Goal: Information Seeking & Learning: Check status

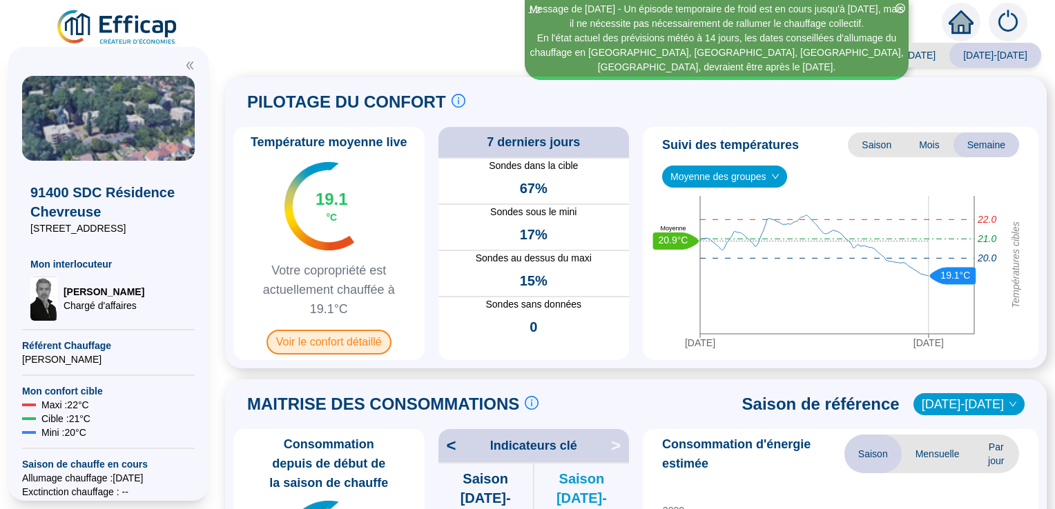
click at [337, 341] on span "Voir le confort détaillé" at bounding box center [328, 342] width 125 height 25
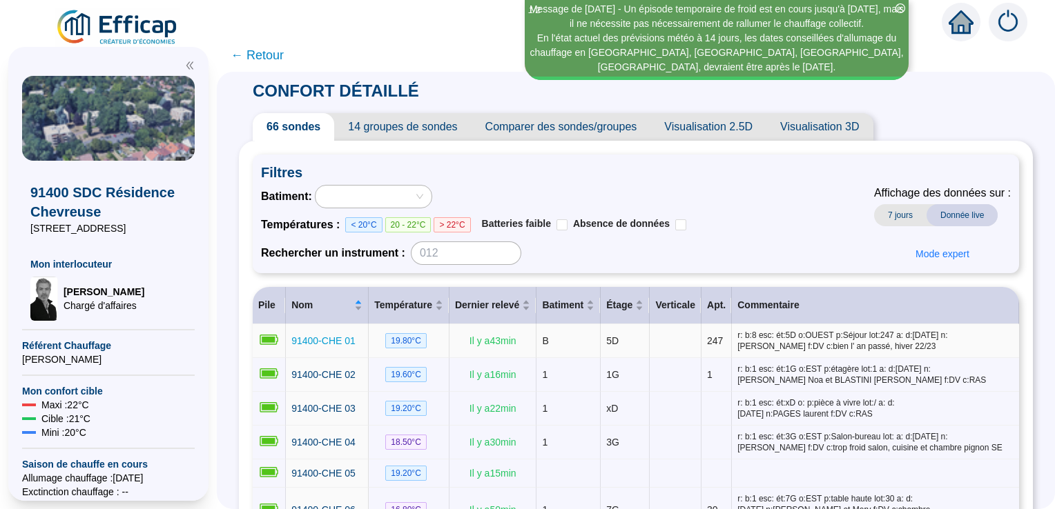
click at [337, 341] on span "91400-CHE 01" at bounding box center [323, 341] width 64 height 11
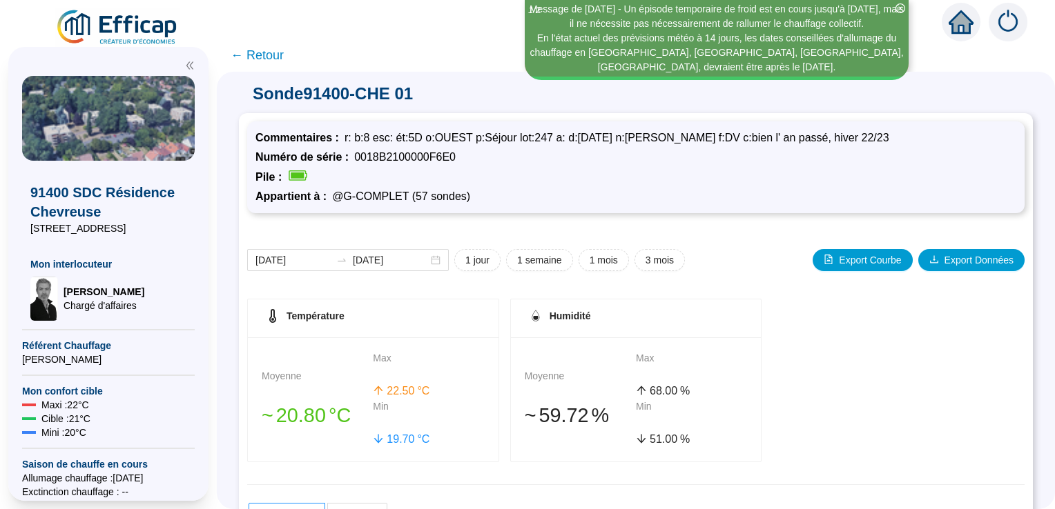
click at [337, 341] on div "Moyenne 󠁾~ 20 .80 °C Max 22 .50 °C Min 19 .70 °C" at bounding box center [373, 400] width 251 height 124
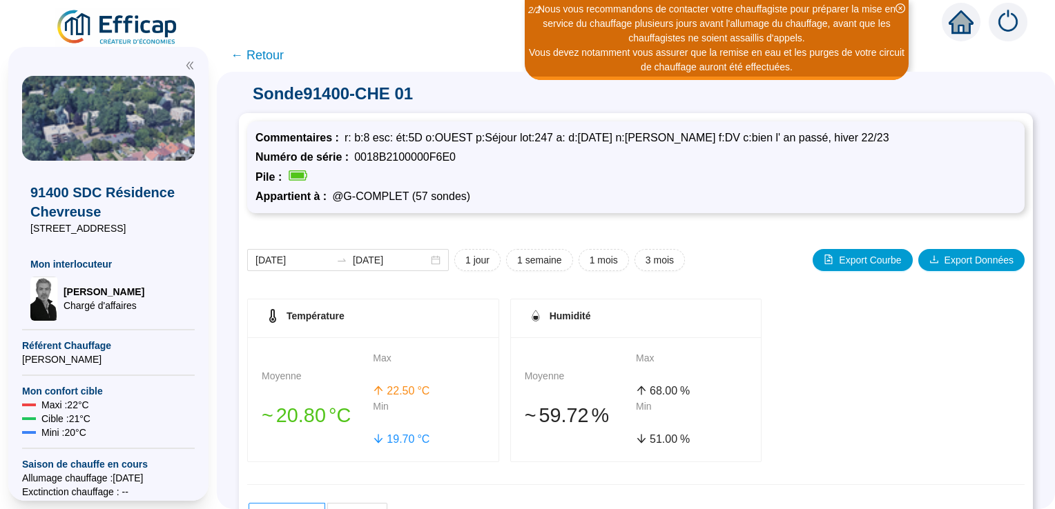
click at [337, 341] on div "Moyenne 󠁾~ 20 .80 °C Max 22 .50 °C Min 19 .70 °C" at bounding box center [373, 400] width 251 height 124
click at [262, 52] on span "← Retour" at bounding box center [257, 55] width 53 height 19
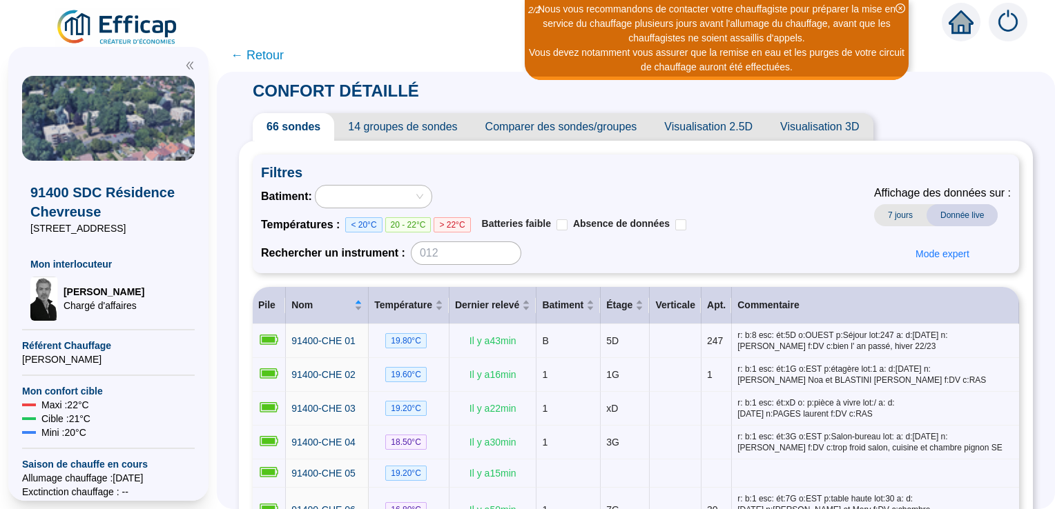
click at [432, 126] on span "14 groupes de sondes" at bounding box center [402, 127] width 137 height 28
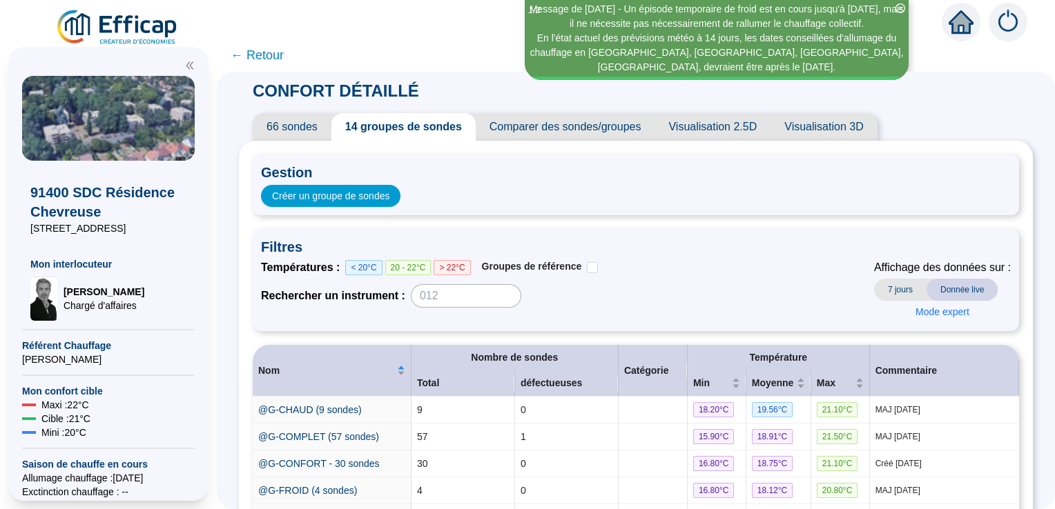
click at [286, 129] on span "66 sondes" at bounding box center [292, 127] width 79 height 28
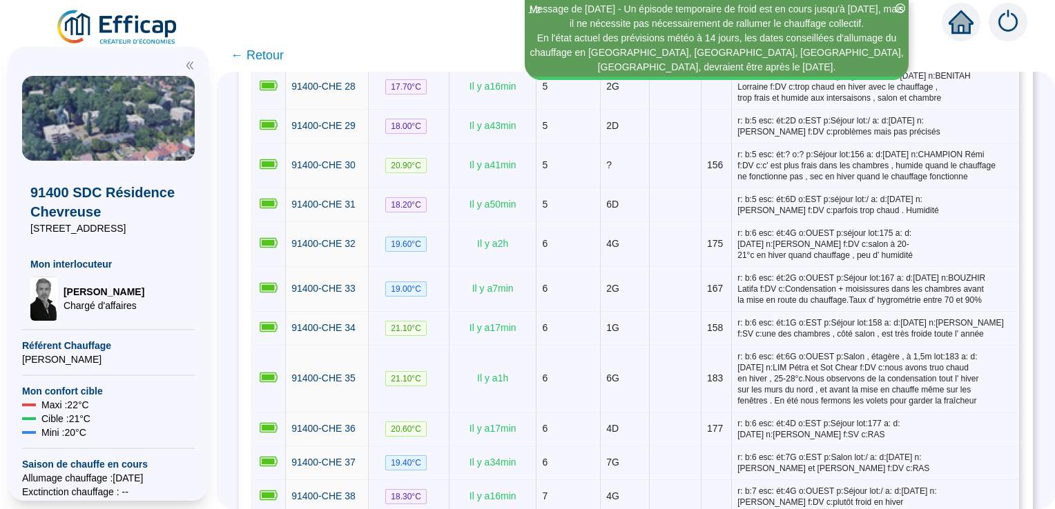
scroll to position [1260, 0]
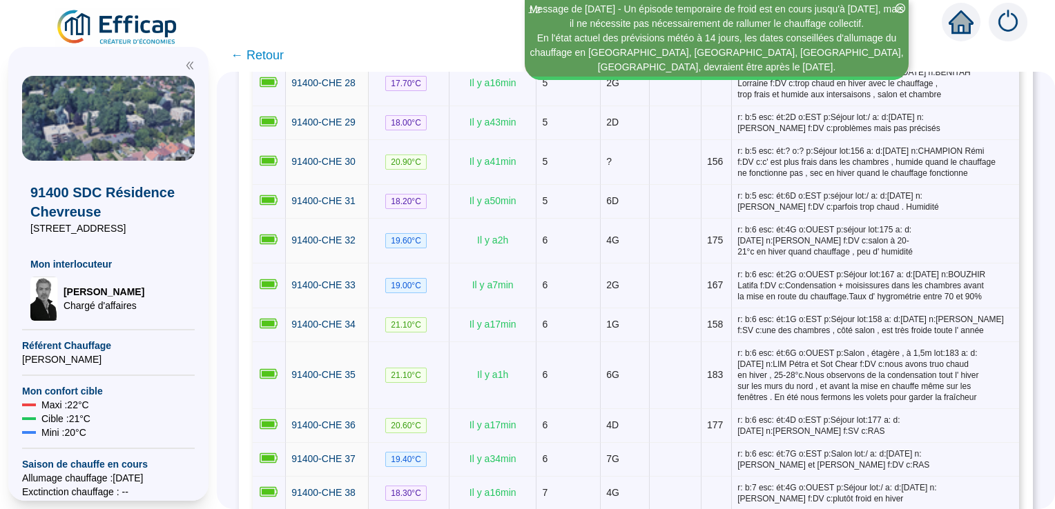
click at [246, 105] on div "CONFORT DÉTAILLÉ 66 sondes 14 groupes de sondes Comparer des sondes/groupes Vis…" at bounding box center [636, 291] width 838 height 438
click at [935, 46] on span "← Retour" at bounding box center [636, 55] width 838 height 33
click at [897, 8] on icon "close-circle" at bounding box center [900, 8] width 10 height 10
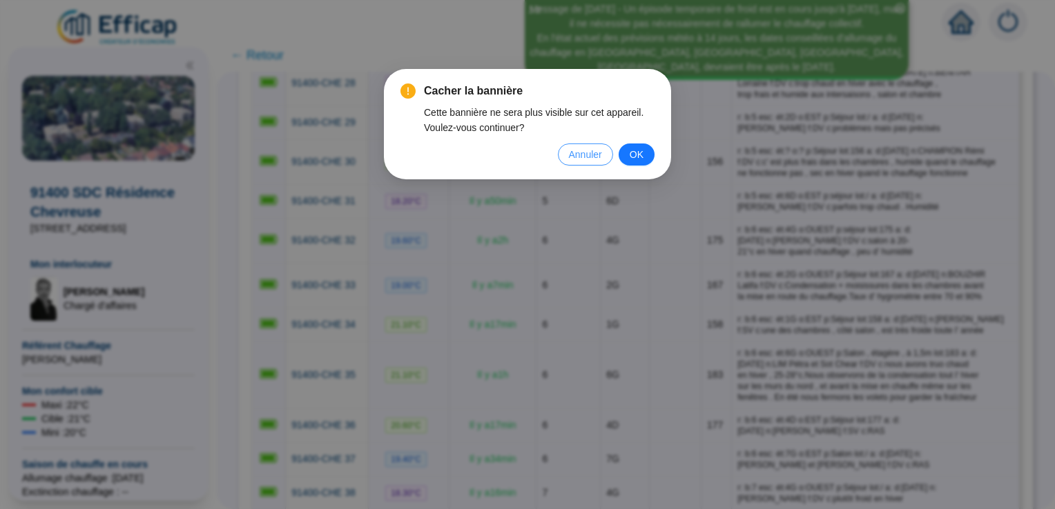
click at [592, 157] on span "Annuler" at bounding box center [585, 154] width 33 height 15
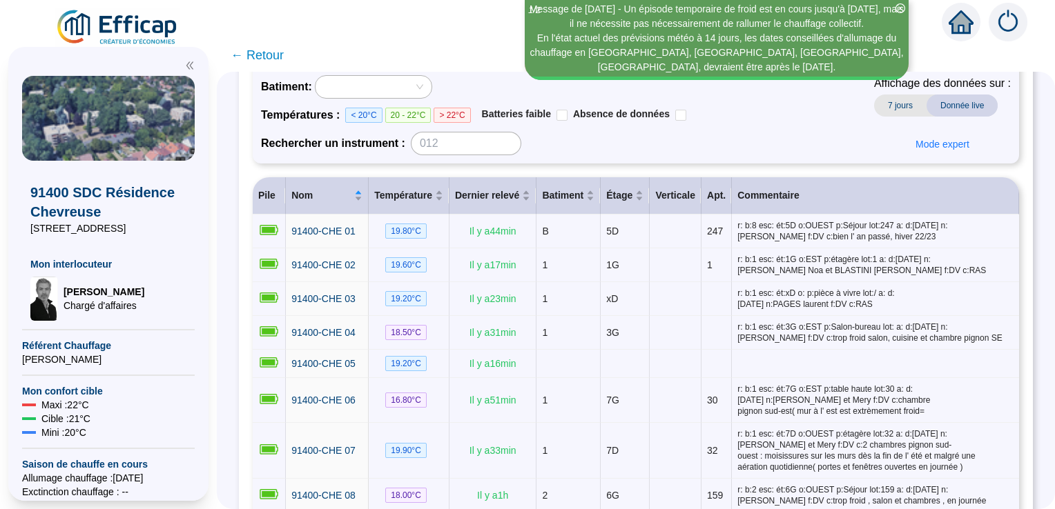
scroll to position [0, 0]
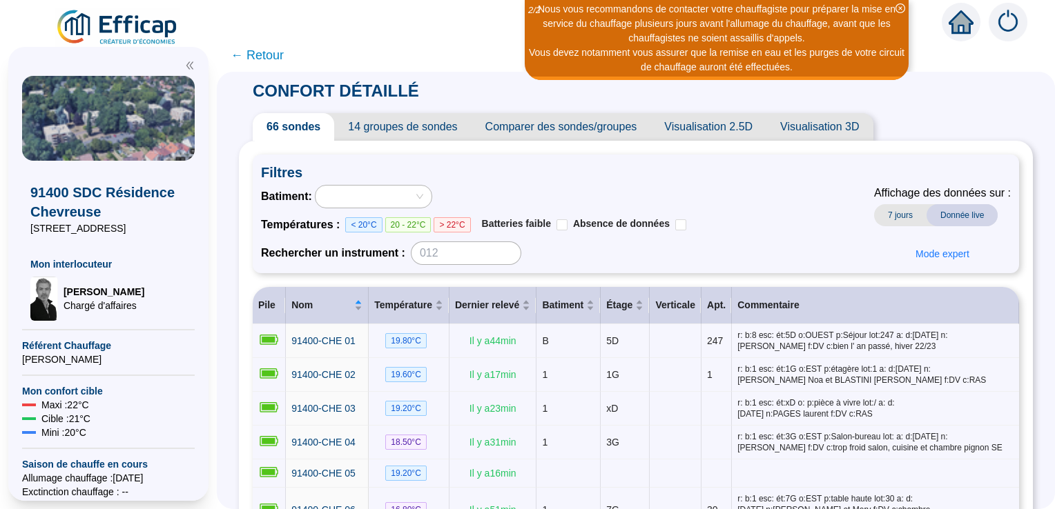
click at [257, 55] on span "← Retour" at bounding box center [257, 55] width 53 height 19
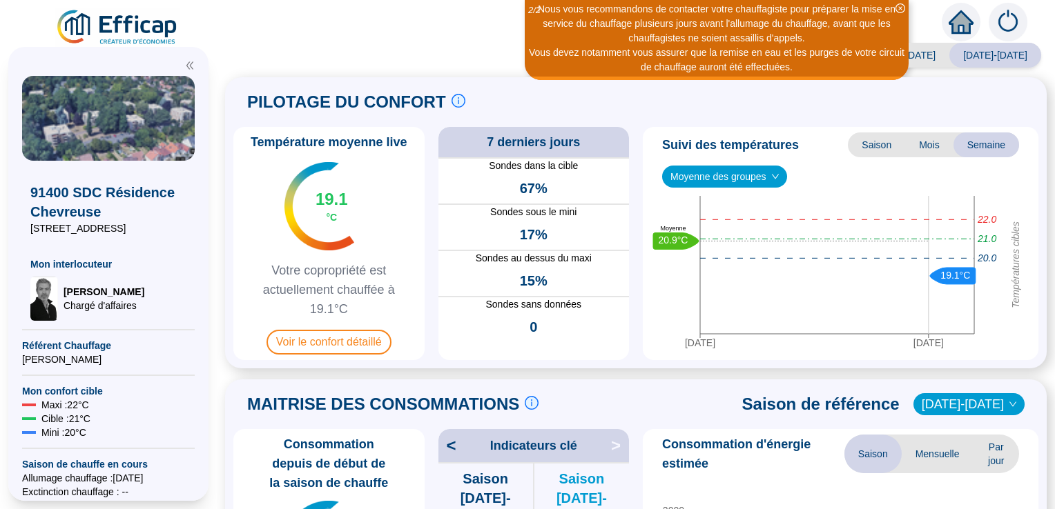
click at [275, 57] on div "Saison analysée [DATE]-[DATE] [DATE]-[DATE] PILOTAGE DU CONFORT Le pilotage du …" at bounding box center [636, 280] width 838 height 460
click at [845, 275] on icon "[DATE] [DATE] Températures cibles 21.0 22.0 20.0 19.1°C 20.9°C Moyenne" at bounding box center [835, 275] width 374 height 159
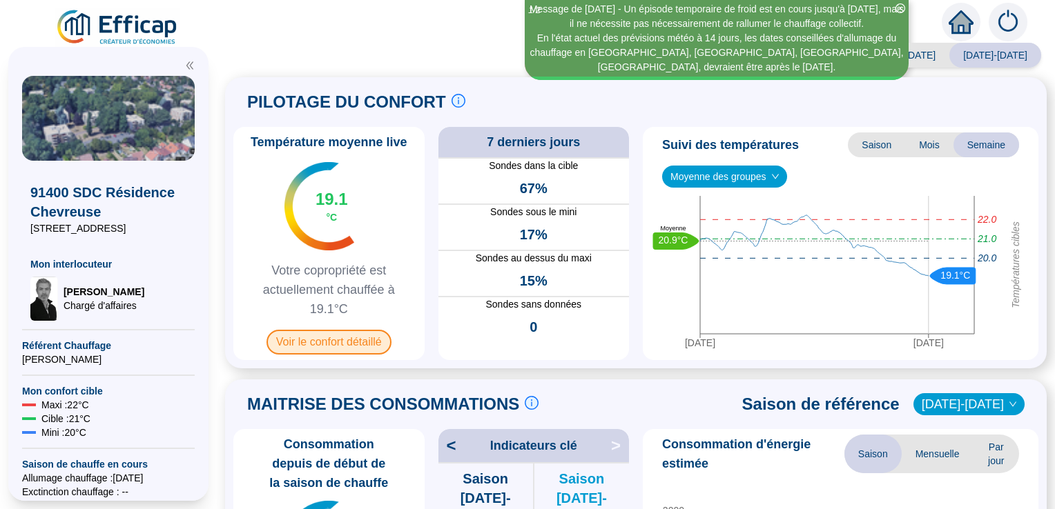
click at [369, 340] on span "Voir le confort détaillé" at bounding box center [328, 342] width 125 height 25
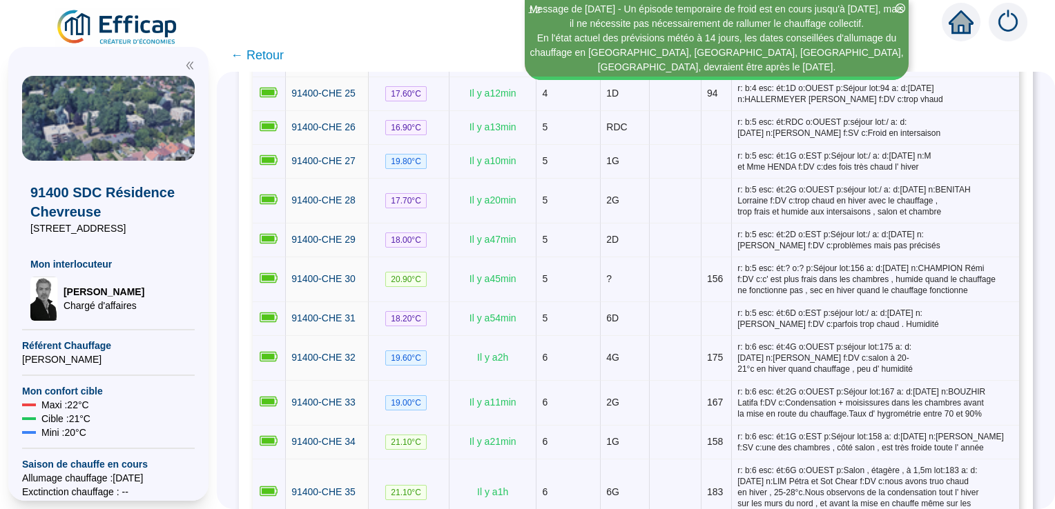
scroll to position [1138, 0]
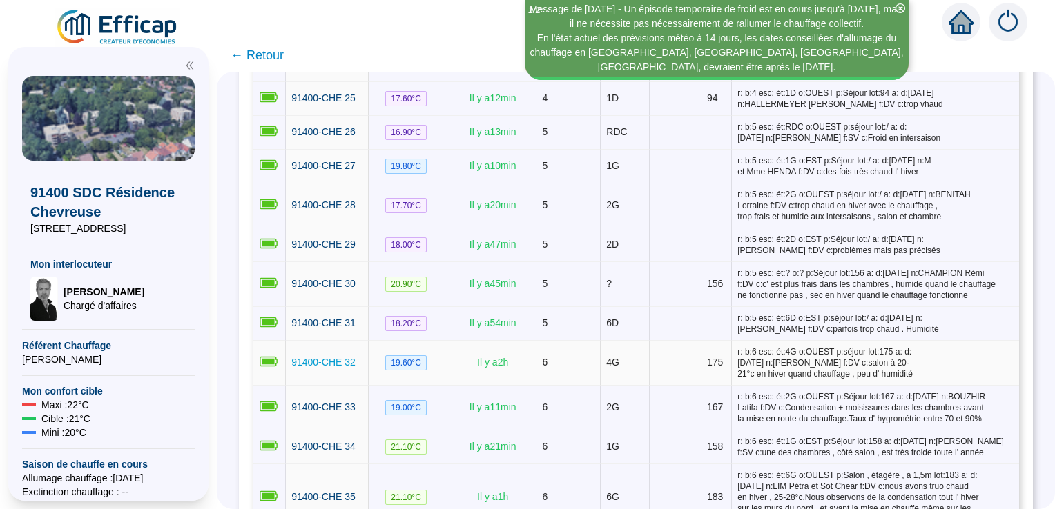
click at [353, 357] on span "91400-CHE 32" at bounding box center [323, 362] width 64 height 11
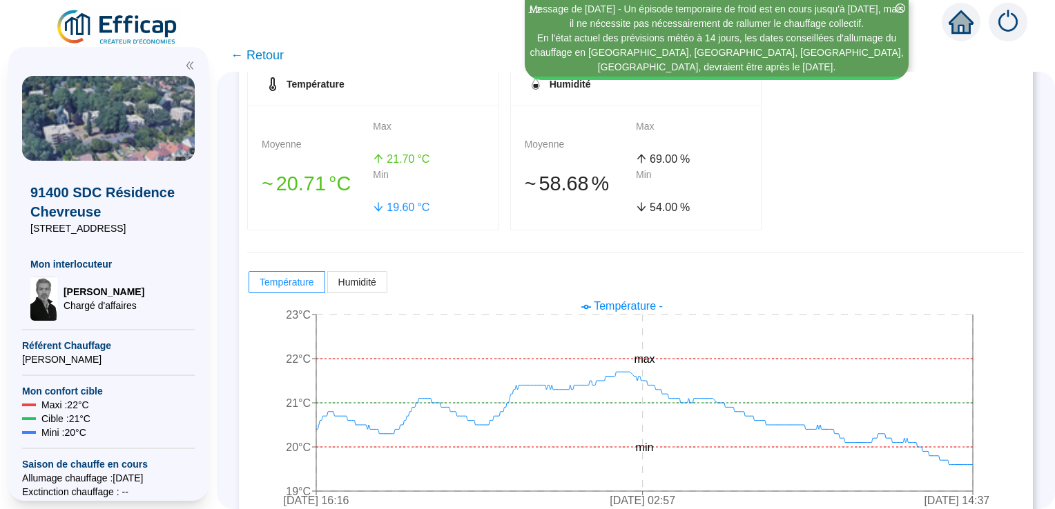
scroll to position [273, 0]
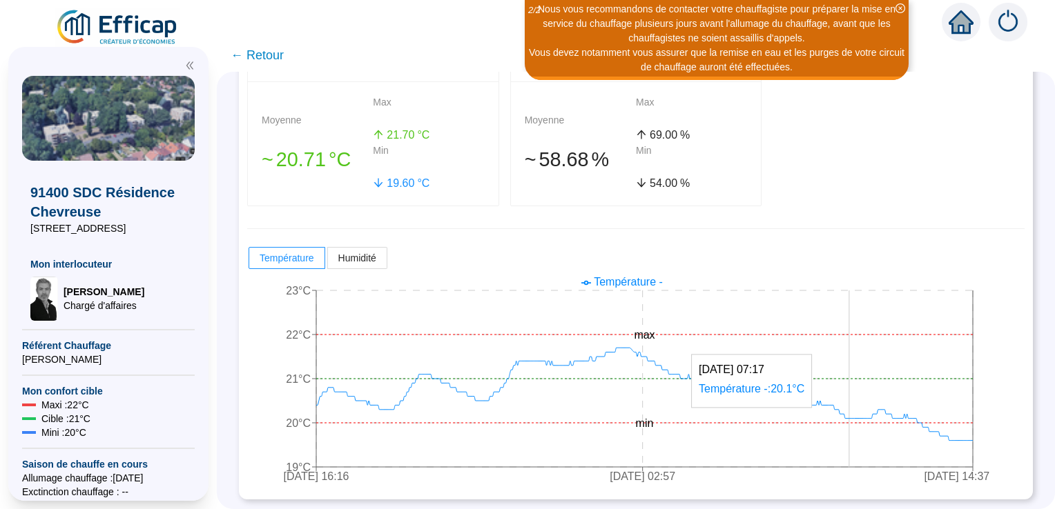
click at [859, 441] on icon "[DATE] 16:16 [DATE] 02:57 [DATE] 14:37 19°C 20°C 21°C 22°C 23°C min max" at bounding box center [625, 381] width 757 height 221
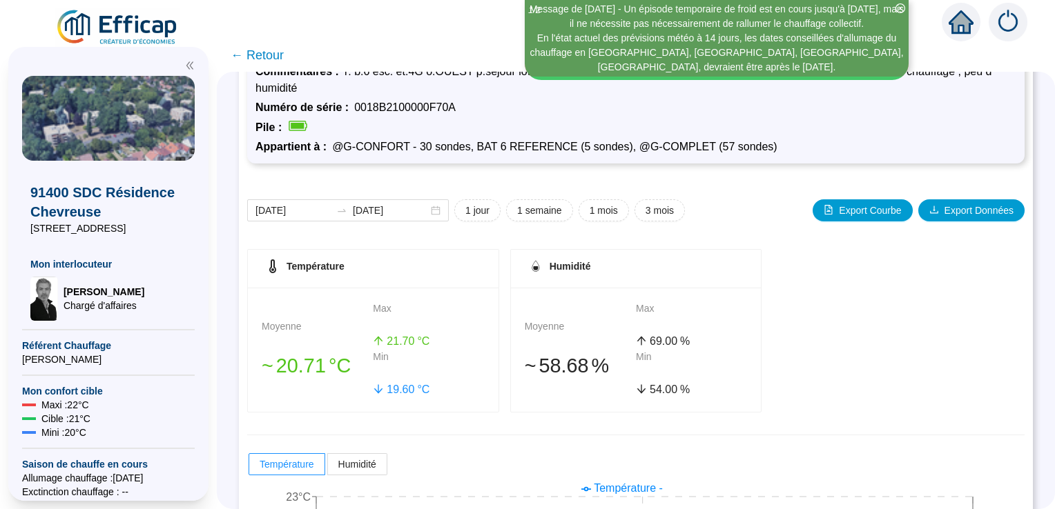
scroll to position [62, 0]
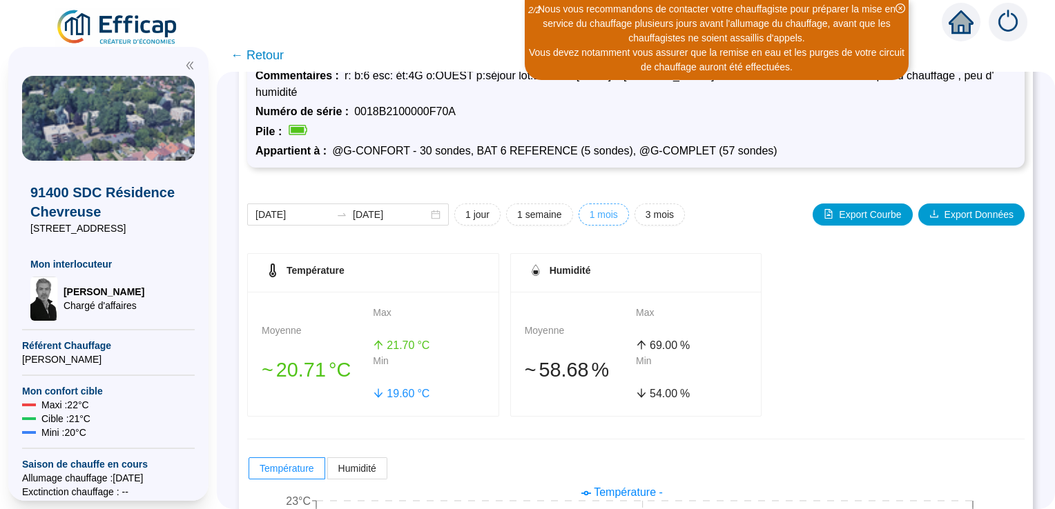
click at [606, 214] on span "1 mois" at bounding box center [604, 215] width 28 height 14
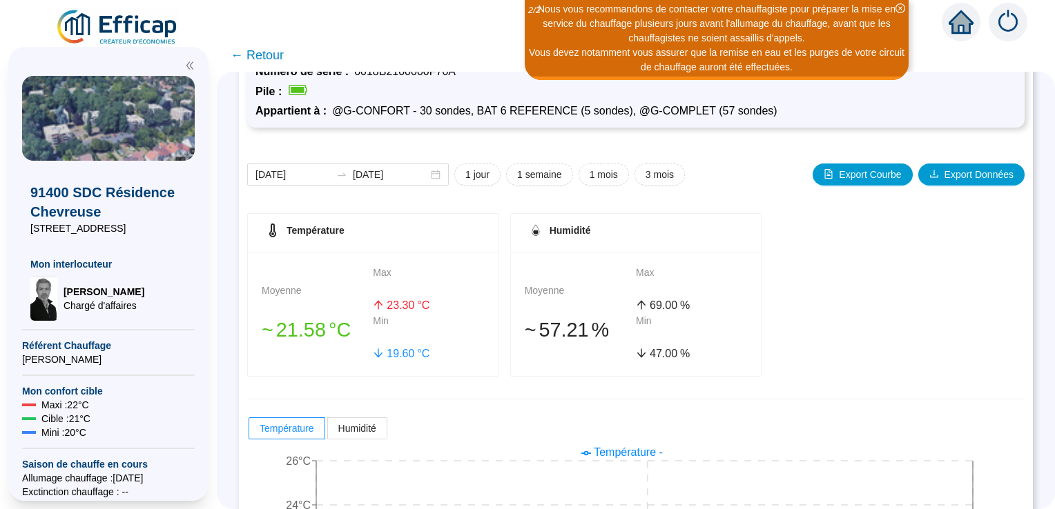
scroll to position [0, 0]
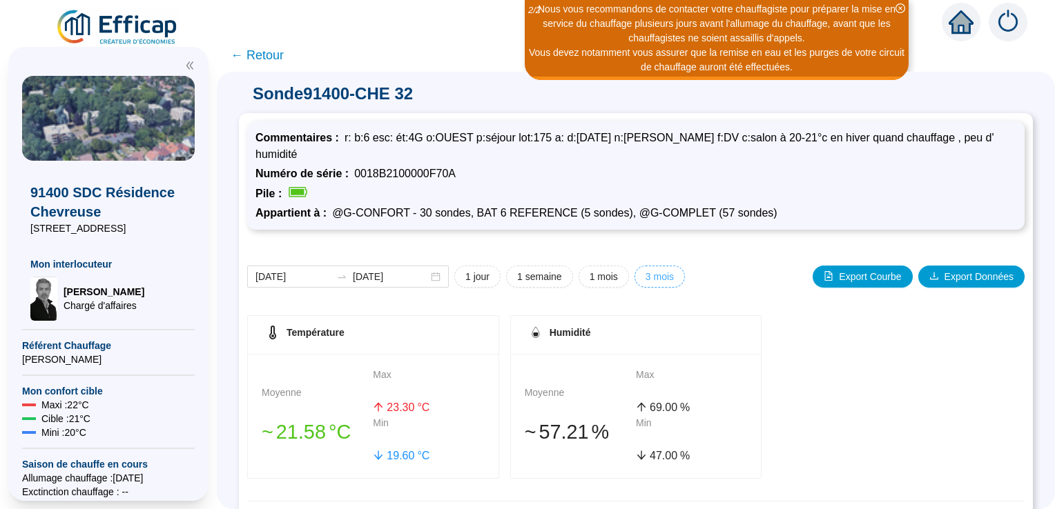
click at [663, 275] on span "3 mois" at bounding box center [659, 277] width 28 height 14
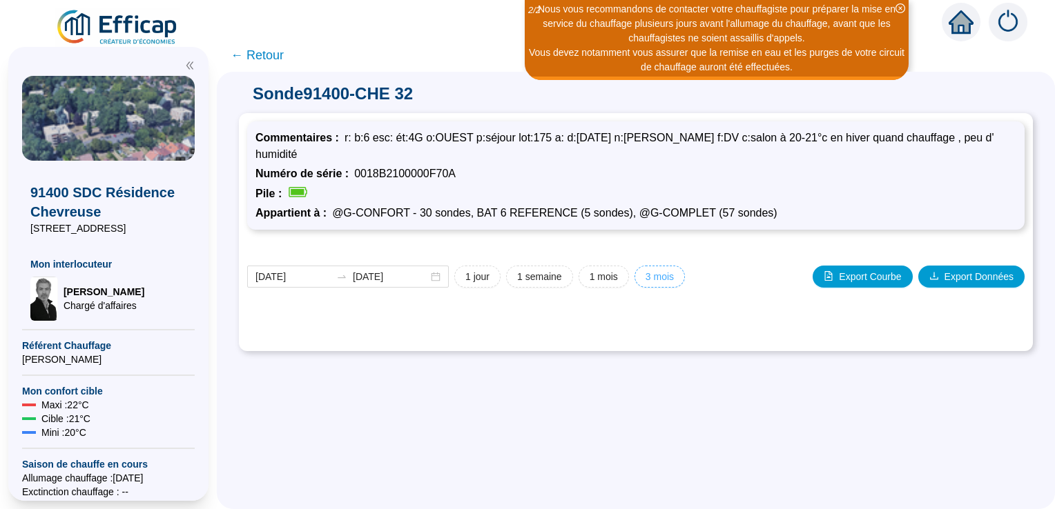
type input "[DATE]"
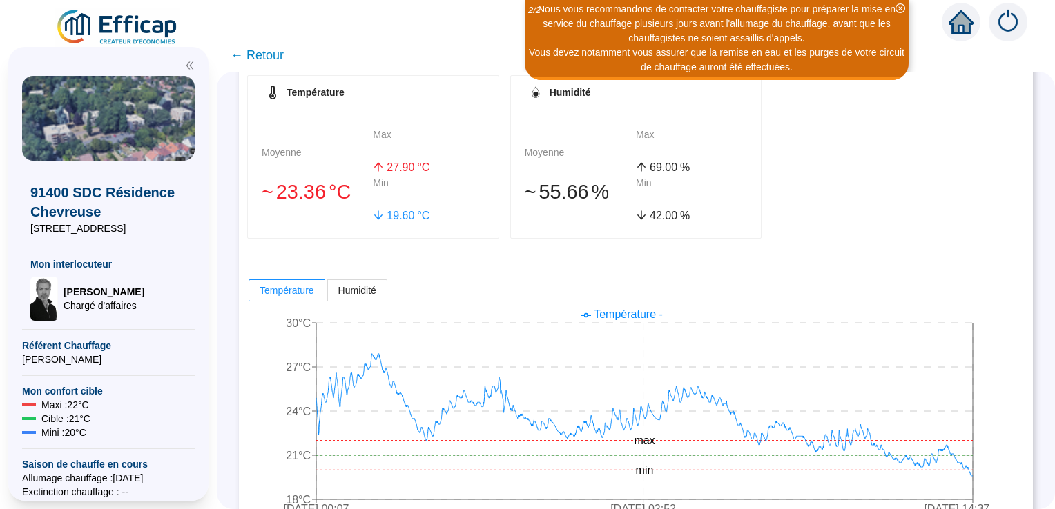
scroll to position [273, 0]
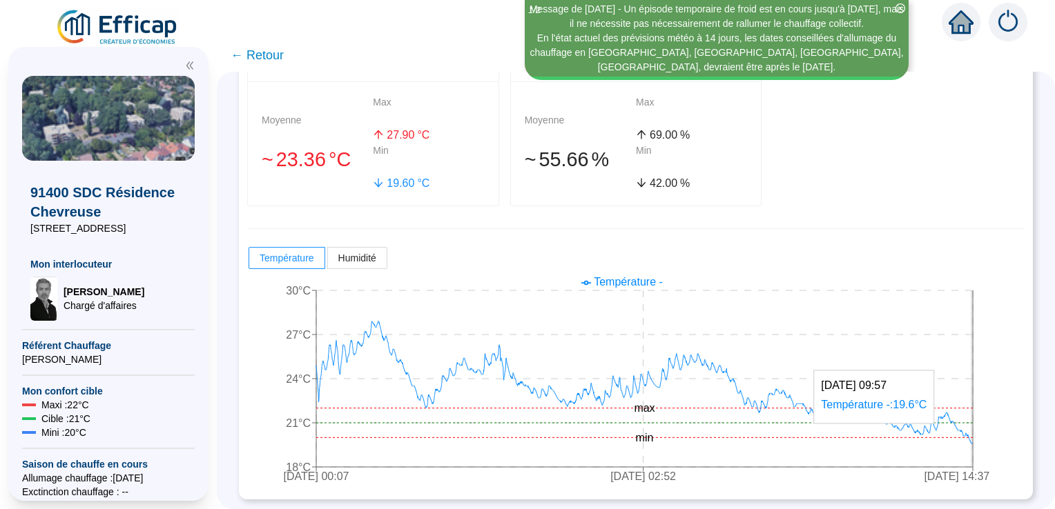
click at [982, 457] on icon "[DATE] 00:07 [DATE] 02:52 [DATE] 14:37 18°C 21°C 24°C 27°C 30°C min max" at bounding box center [625, 381] width 757 height 221
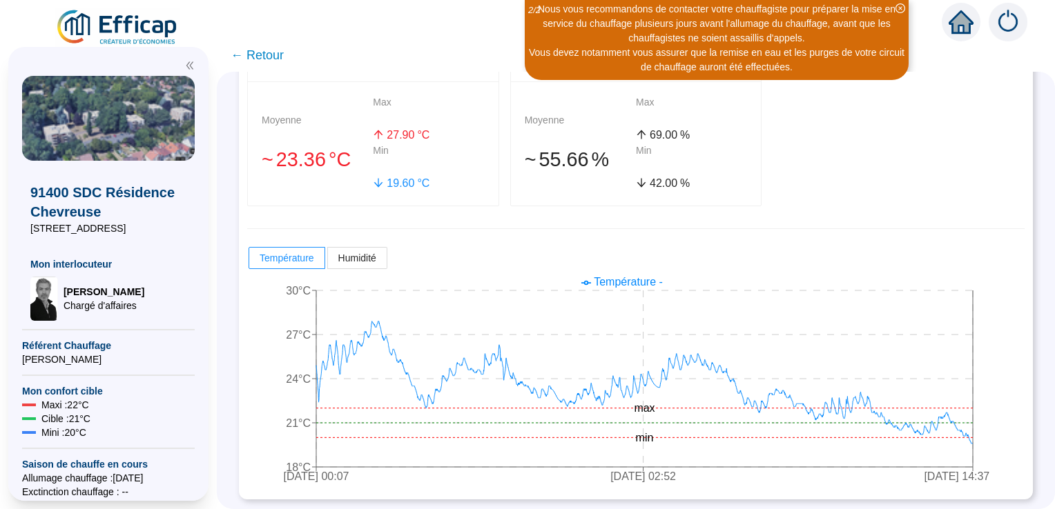
click at [834, 108] on div "Température Moyenne 󠁾~ 23 .36 °C Max 27 .90 °C Min 19 .60 °C Humidité Moyenne 󠁾…" at bounding box center [635, 125] width 777 height 164
click at [266, 51] on span "← Retour" at bounding box center [257, 55] width 53 height 19
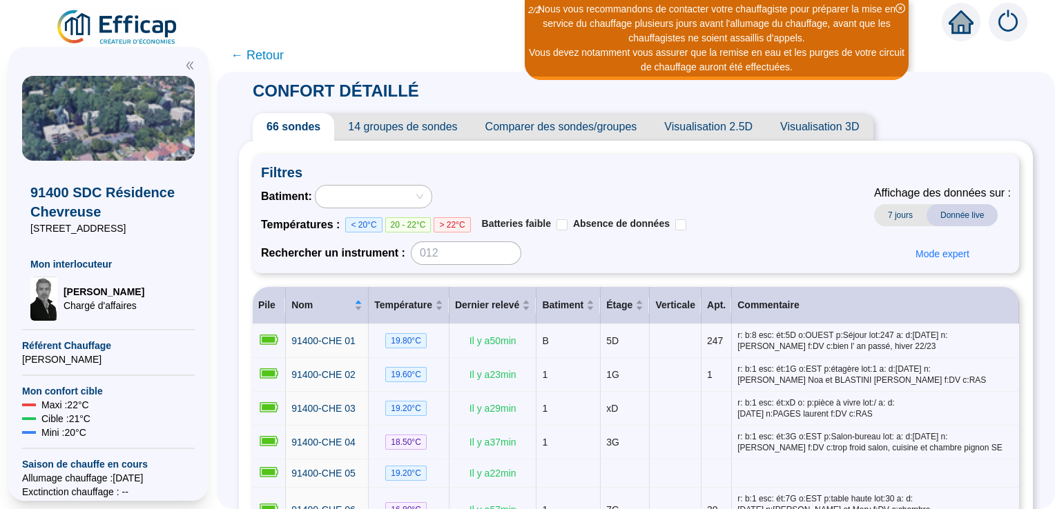
click at [264, 58] on span "← Retour" at bounding box center [257, 55] width 53 height 19
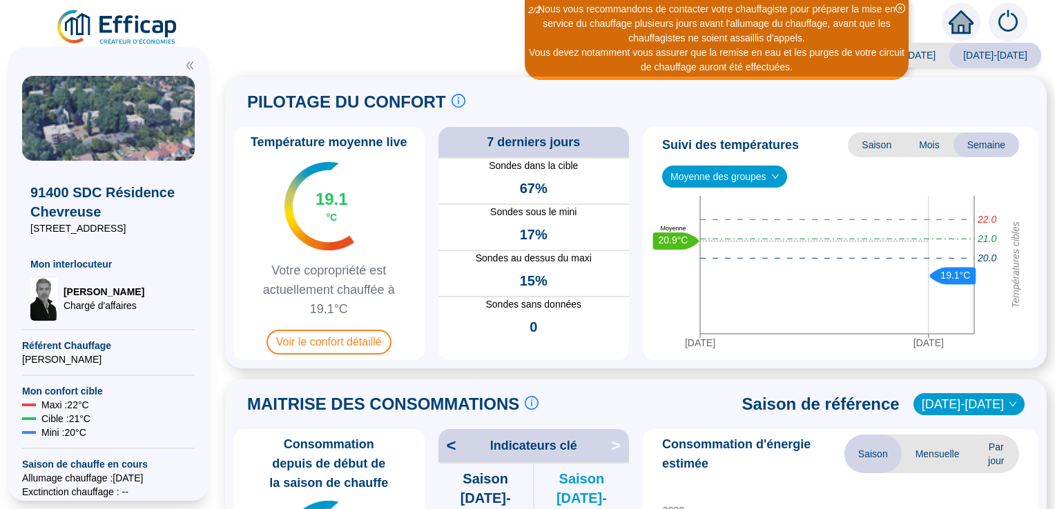
click at [262, 56] on div "Saison analysée [DATE]-[DATE] [DATE]-[DATE] PILOTAGE DU CONFORT Le pilotage du …" at bounding box center [636, 280] width 838 height 460
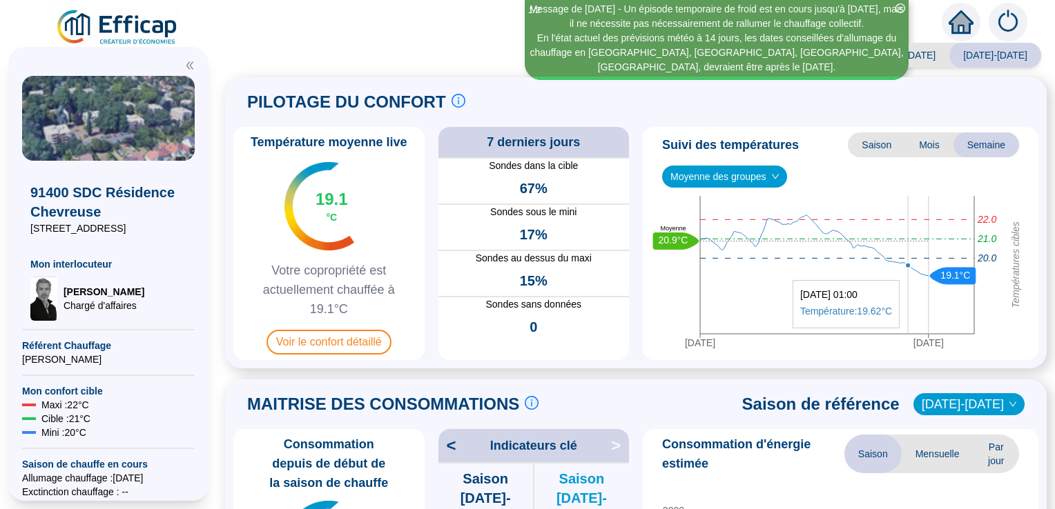
click at [908, 273] on icon "[DATE] [DATE] Températures cibles 21.0 22.0 20.0 19.1°C 20.9°C Moyenne" at bounding box center [835, 275] width 374 height 159
